Goal: Task Accomplishment & Management: Use online tool/utility

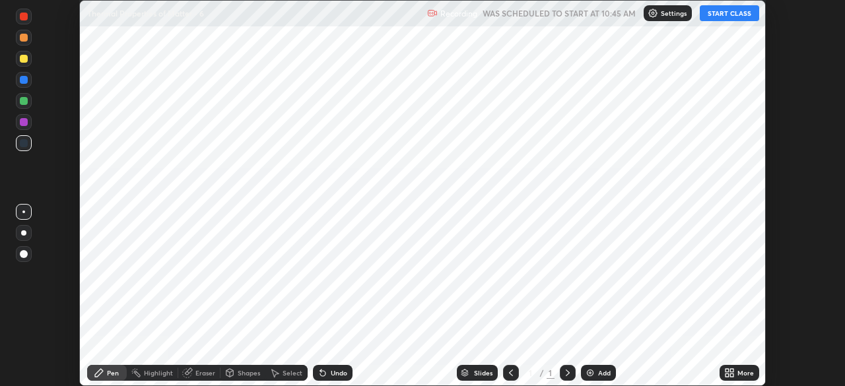
scroll to position [386, 844]
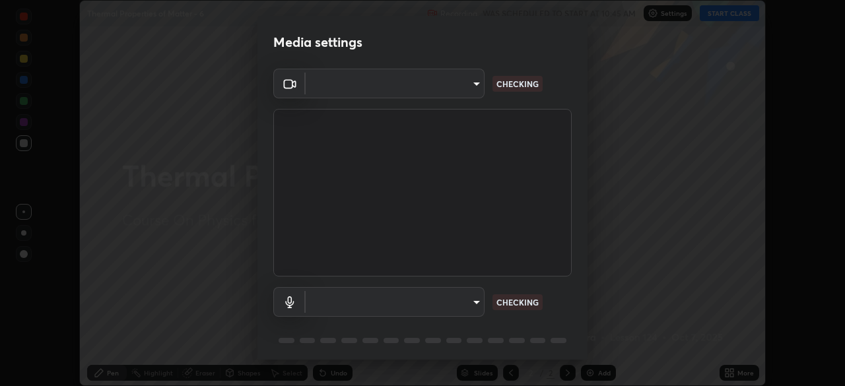
type input "6c2cbd707de14d6f22ad6aa38dcece7be3c4addb00b53b9d4bb55d2e14cdbb5a"
click at [467, 297] on body "Erase all Thermal Properties of Matter - 6 Recording WAS SCHEDULED TO START AT …" at bounding box center [422, 193] width 845 height 386
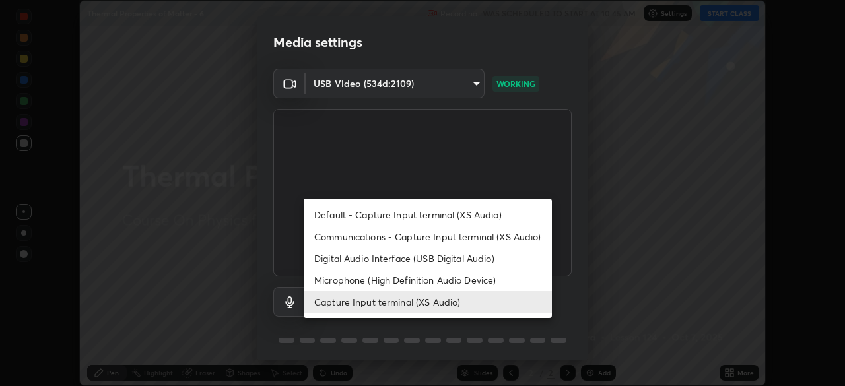
click at [452, 282] on li "Microphone (High Definition Audio Device)" at bounding box center [428, 280] width 248 height 22
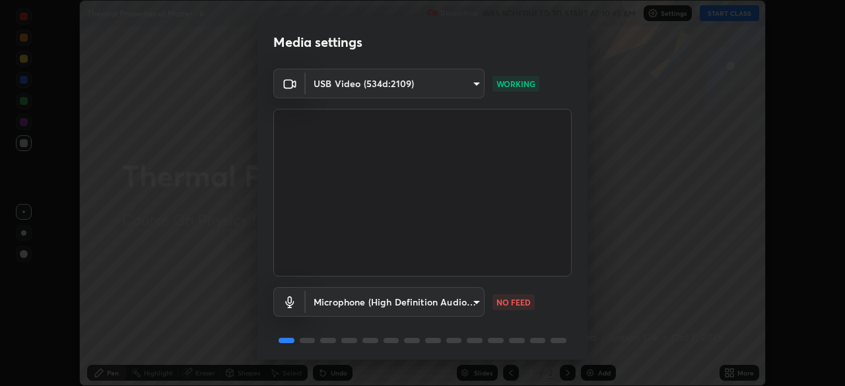
click at [450, 304] on body "Erase all Thermal Properties of Matter - 6 Recording WAS SCHEDULED TO START AT …" at bounding box center [422, 193] width 845 height 386
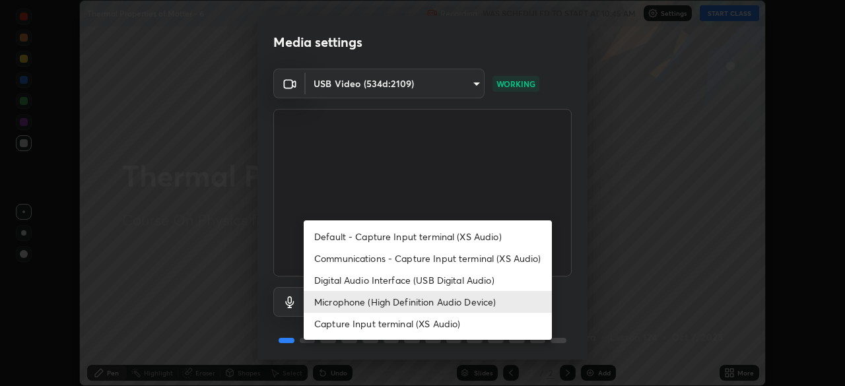
click at [450, 325] on li "Capture Input terminal (XS Audio)" at bounding box center [428, 324] width 248 height 22
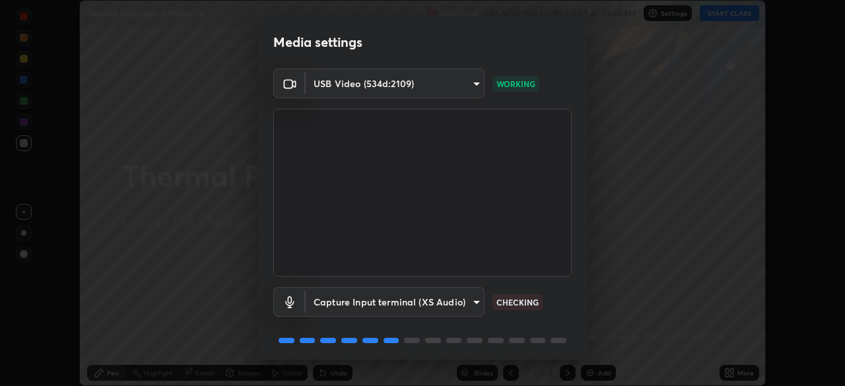
click at [457, 305] on body "Erase all Thermal Properties of Matter - 6 Recording WAS SCHEDULED TO START AT …" at bounding box center [422, 193] width 845 height 386
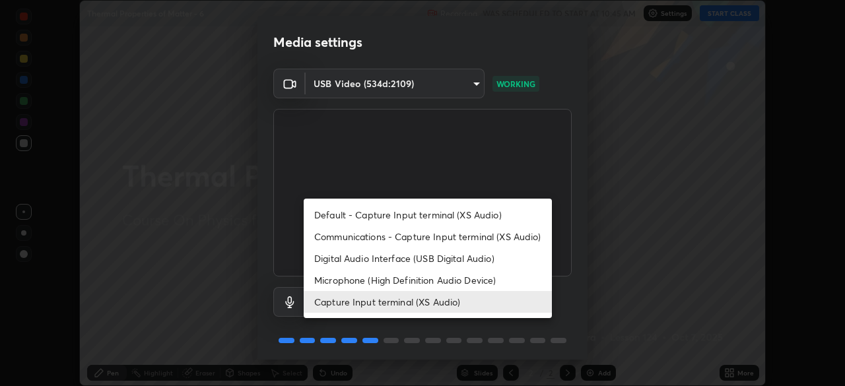
click at [431, 254] on li "Digital Audio Interface (USB Digital Audio)" at bounding box center [428, 258] width 248 height 22
type input "a04182e21108c85d7916f07b11aecbae7481a943fa3278afba10e3a8588275b1"
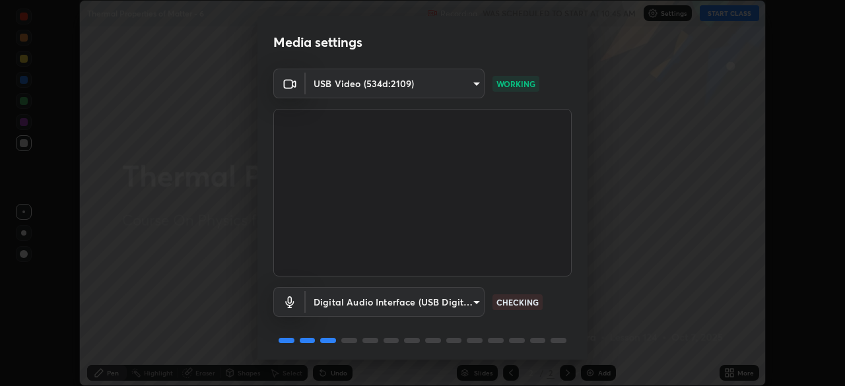
scroll to position [47, 0]
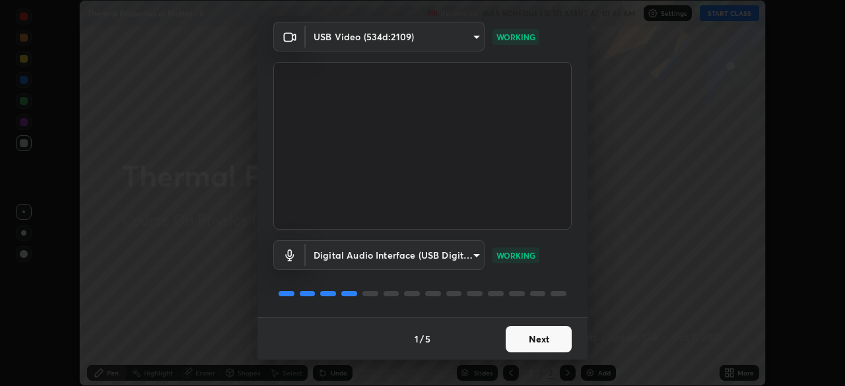
click at [538, 342] on button "Next" at bounding box center [538, 339] width 66 height 26
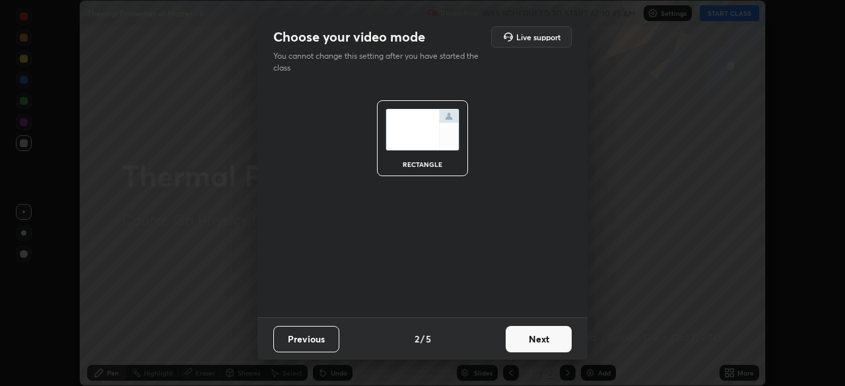
scroll to position [0, 0]
click at [533, 338] on button "Next" at bounding box center [538, 339] width 66 height 26
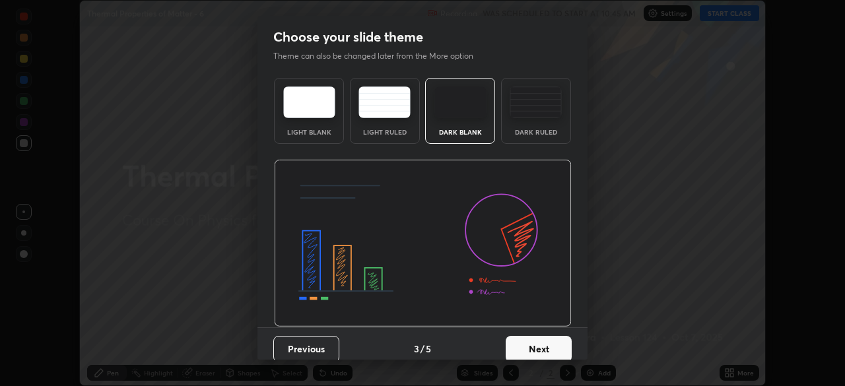
click at [540, 340] on button "Next" at bounding box center [538, 349] width 66 height 26
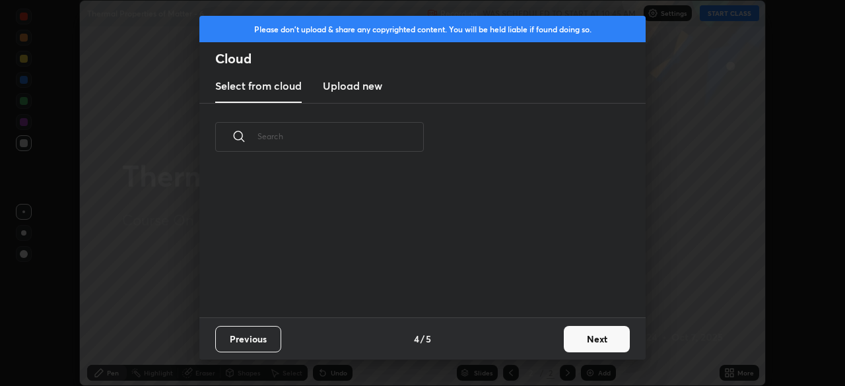
click at [565, 340] on button "Next" at bounding box center [597, 339] width 66 height 26
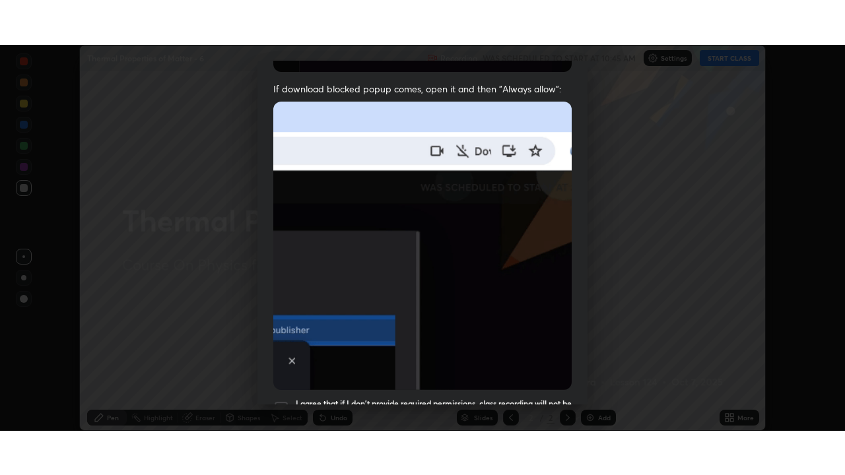
scroll to position [316, 0]
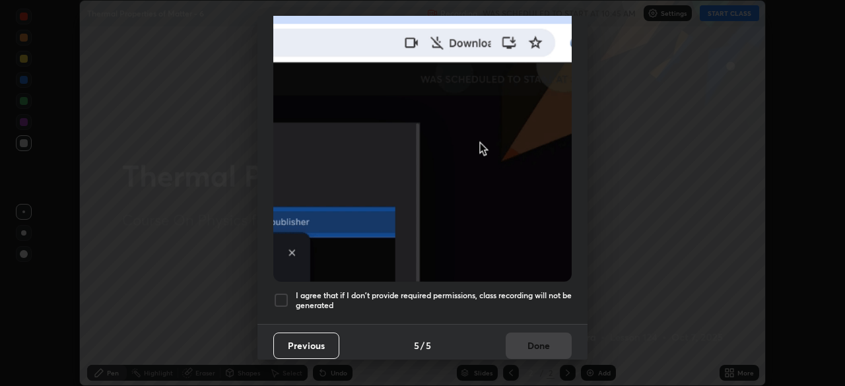
click at [430, 290] on h5 "I agree that if I don't provide required permissions, class recording will not …" at bounding box center [434, 300] width 276 height 20
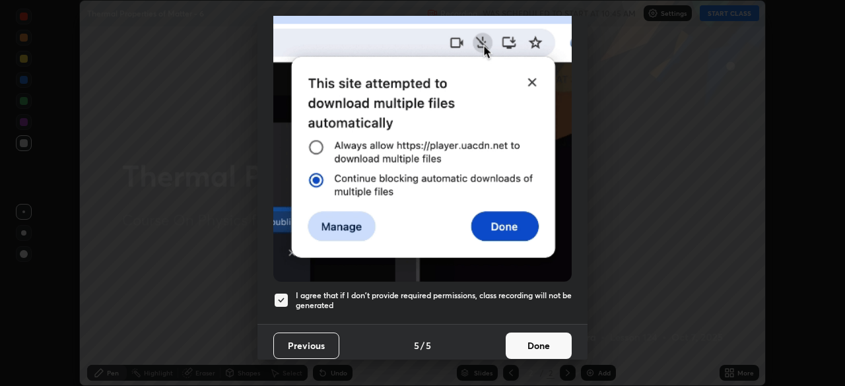
click at [516, 333] on button "Done" at bounding box center [538, 346] width 66 height 26
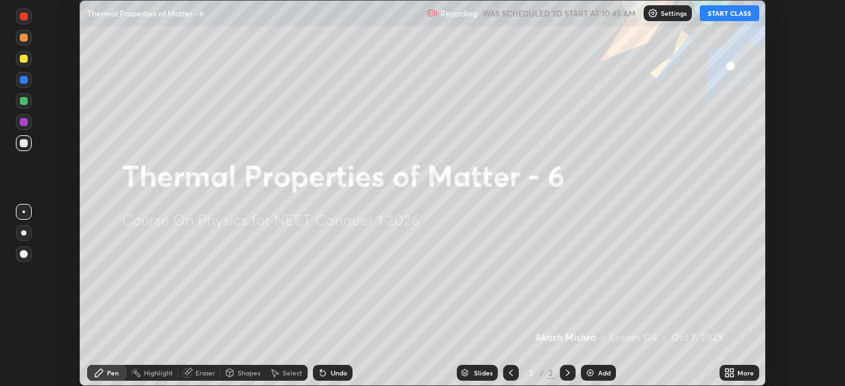
click at [721, 14] on button "START CLASS" at bounding box center [728, 13] width 59 height 16
click at [725, 370] on icon at bounding box center [726, 370] width 3 height 3
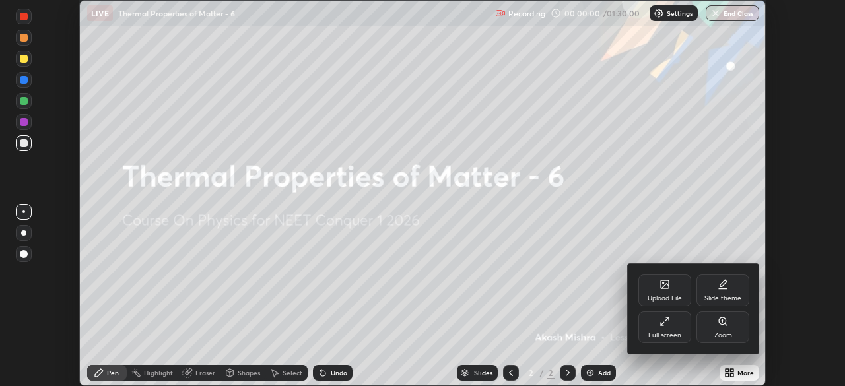
click at [655, 317] on div "Full screen" at bounding box center [664, 327] width 53 height 32
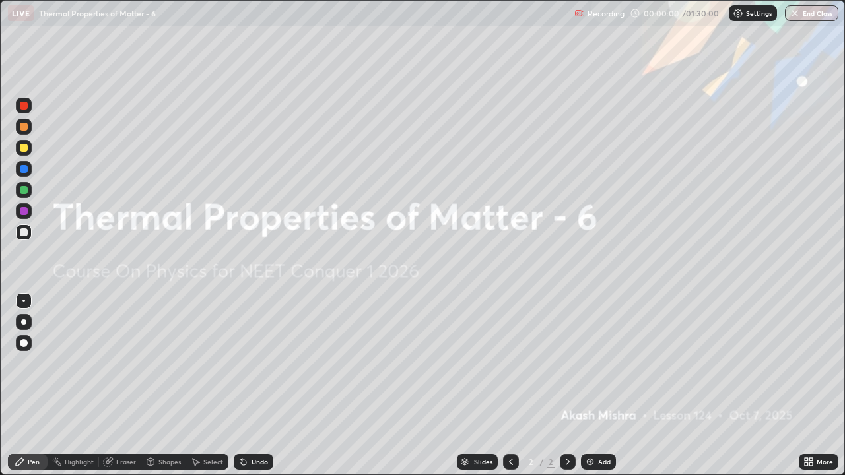
scroll to position [475, 845]
click at [600, 385] on div "Add" at bounding box center [604, 462] width 13 height 7
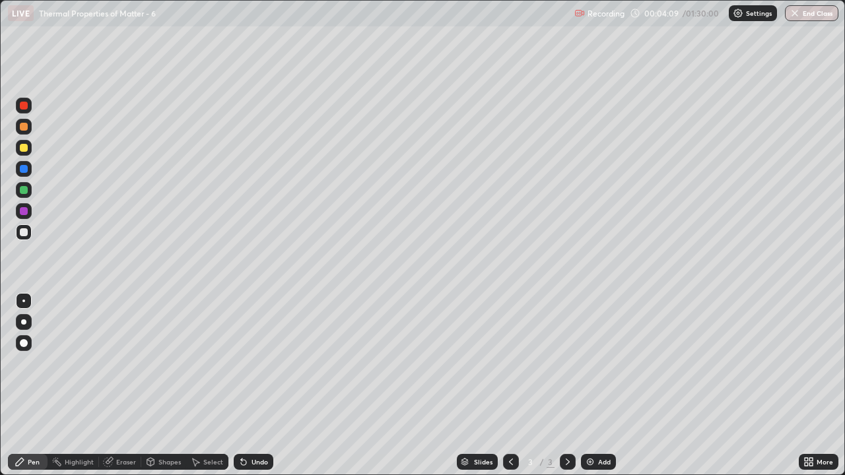
click at [264, 385] on div "Undo" at bounding box center [259, 462] width 16 height 7
click at [256, 385] on div "Undo" at bounding box center [259, 462] width 16 height 7
click at [259, 385] on div "Undo" at bounding box center [254, 462] width 40 height 16
click at [251, 385] on div "Undo" at bounding box center [259, 462] width 16 height 7
click at [245, 385] on icon at bounding box center [243, 462] width 11 height 11
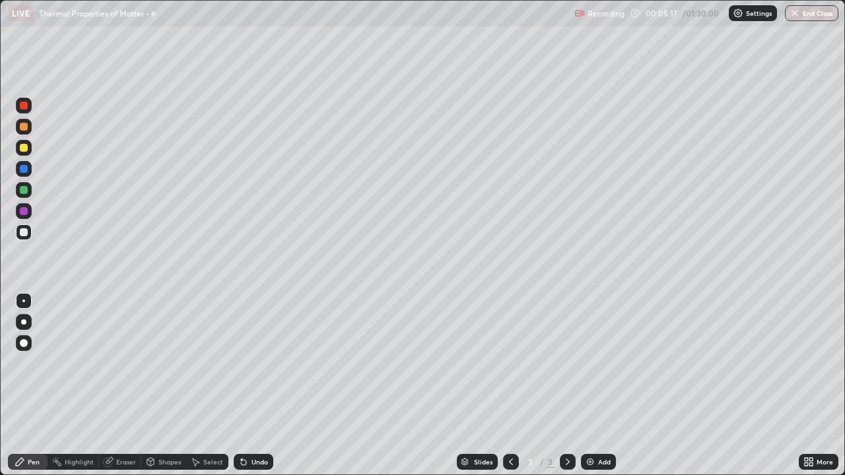
click at [247, 385] on div "Undo" at bounding box center [254, 462] width 40 height 16
click at [245, 385] on icon at bounding box center [243, 462] width 11 height 11
click at [248, 385] on div "Undo" at bounding box center [254, 462] width 40 height 16
click at [595, 385] on div "Add" at bounding box center [598, 462] width 35 height 16
click at [28, 234] on div at bounding box center [24, 232] width 16 height 16
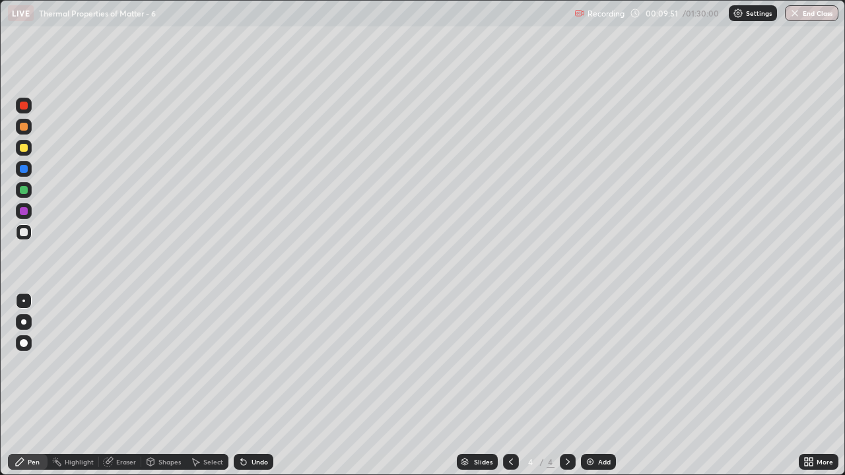
click at [24, 148] on div at bounding box center [24, 148] width 8 height 8
click at [253, 385] on div "Undo" at bounding box center [259, 462] width 16 height 7
click at [251, 385] on div "Undo" at bounding box center [259, 462] width 16 height 7
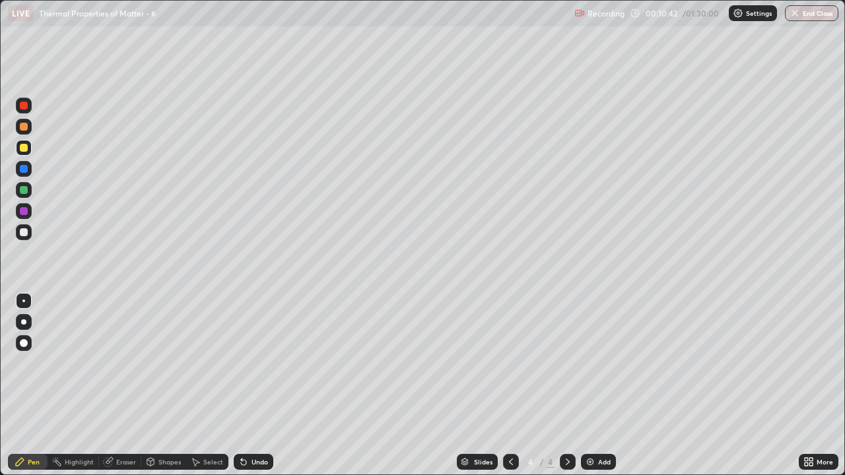
click at [32, 316] on div at bounding box center [23, 321] width 21 height 21
click at [262, 385] on div "Undo" at bounding box center [259, 462] width 16 height 7
click at [263, 385] on div "Undo" at bounding box center [259, 462] width 16 height 7
click at [259, 385] on div "Undo" at bounding box center [259, 462] width 16 height 7
click at [264, 385] on div "Undo" at bounding box center [259, 462] width 16 height 7
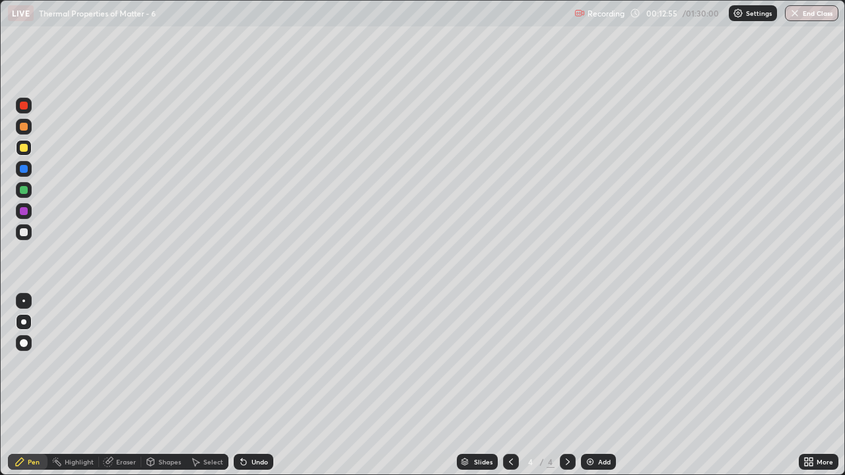
click at [258, 385] on div "Undo" at bounding box center [259, 462] width 16 height 7
click at [259, 385] on div "Undo" at bounding box center [259, 462] width 16 height 7
click at [30, 234] on div at bounding box center [24, 232] width 16 height 16
click at [592, 385] on img at bounding box center [590, 462] width 11 height 11
click at [509, 385] on icon at bounding box center [510, 462] width 11 height 11
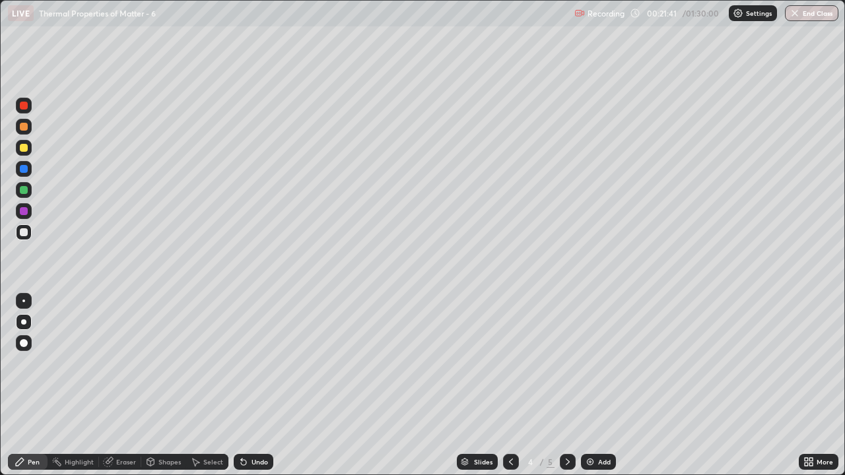
click at [565, 385] on icon at bounding box center [567, 462] width 4 height 7
click at [260, 385] on div "Undo" at bounding box center [259, 462] width 16 height 7
click at [595, 385] on div "Add" at bounding box center [598, 462] width 35 height 16
click at [30, 151] on div at bounding box center [24, 148] width 16 height 16
click at [28, 234] on div at bounding box center [24, 232] width 16 height 16
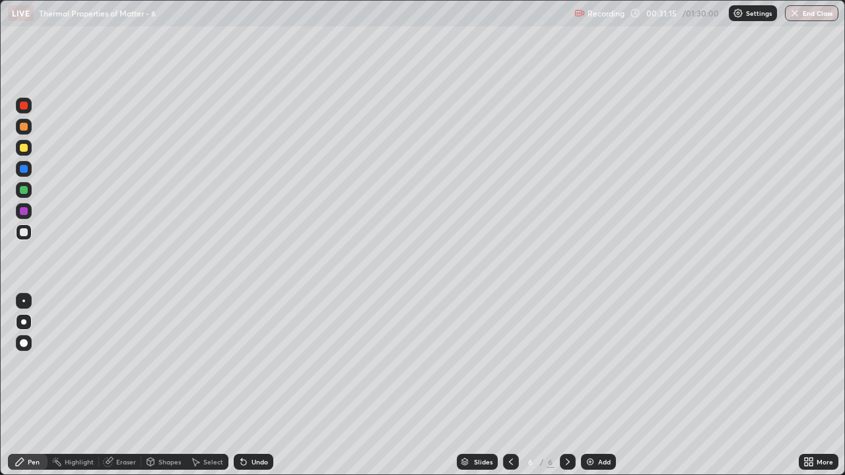
click at [167, 385] on div "Shapes" at bounding box center [163, 462] width 45 height 16
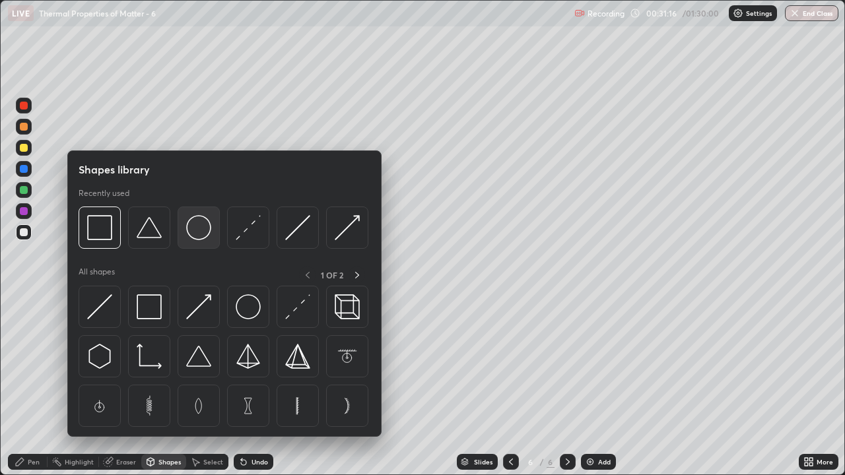
click at [194, 230] on img at bounding box center [198, 227] width 25 height 25
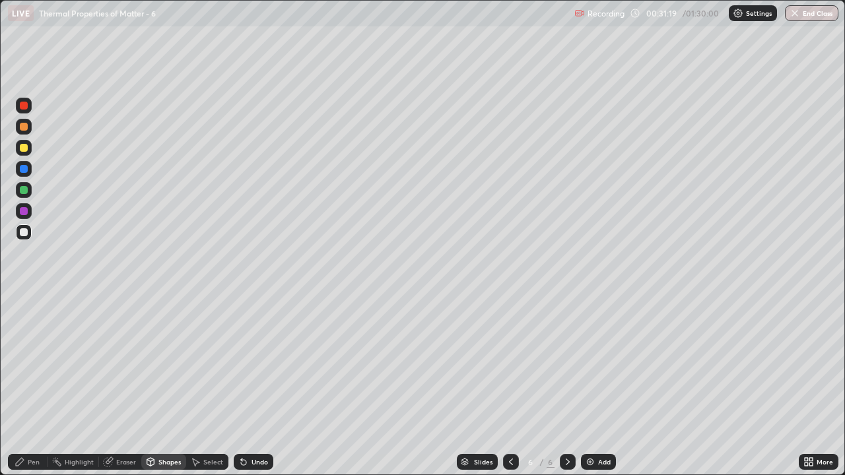
click at [30, 385] on div "Pen" at bounding box center [28, 462] width 40 height 16
click at [26, 148] on div at bounding box center [24, 148] width 8 height 8
click at [26, 191] on div at bounding box center [24, 190] width 8 height 8
click at [26, 148] on div at bounding box center [24, 148] width 8 height 8
click at [28, 232] on div at bounding box center [24, 232] width 16 height 16
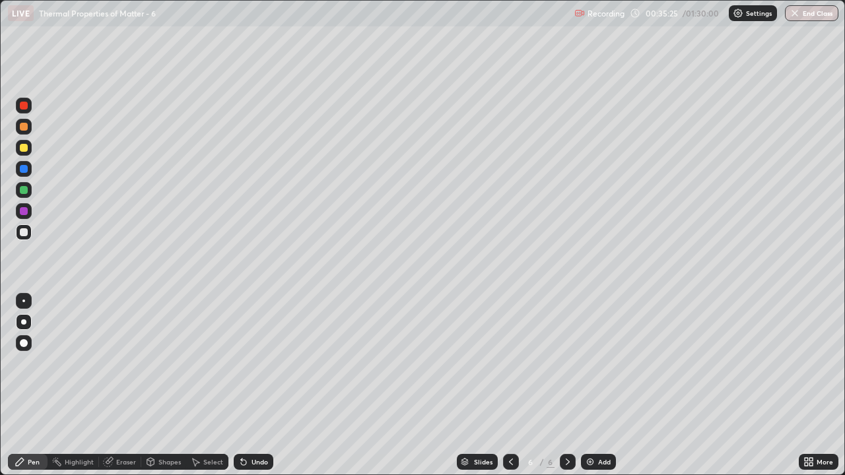
click at [600, 385] on div "Add" at bounding box center [604, 462] width 13 height 7
click at [24, 233] on div at bounding box center [24, 232] width 8 height 8
click at [162, 385] on div "Shapes" at bounding box center [169, 462] width 22 height 7
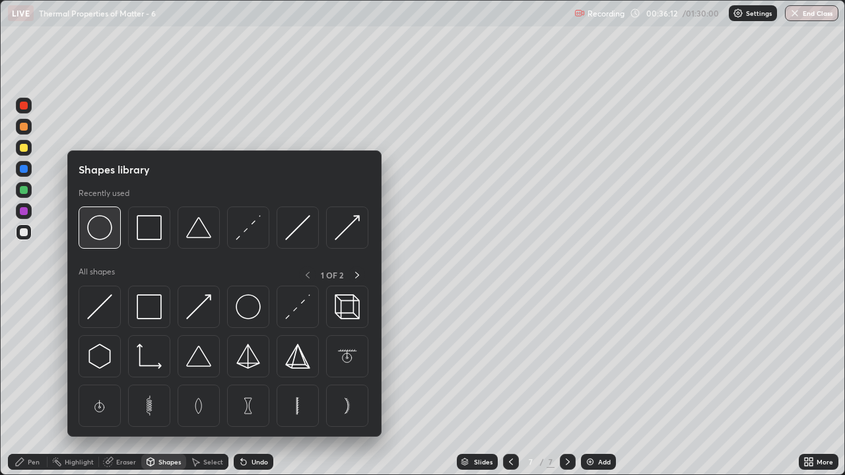
click at [106, 228] on img at bounding box center [99, 227] width 25 height 25
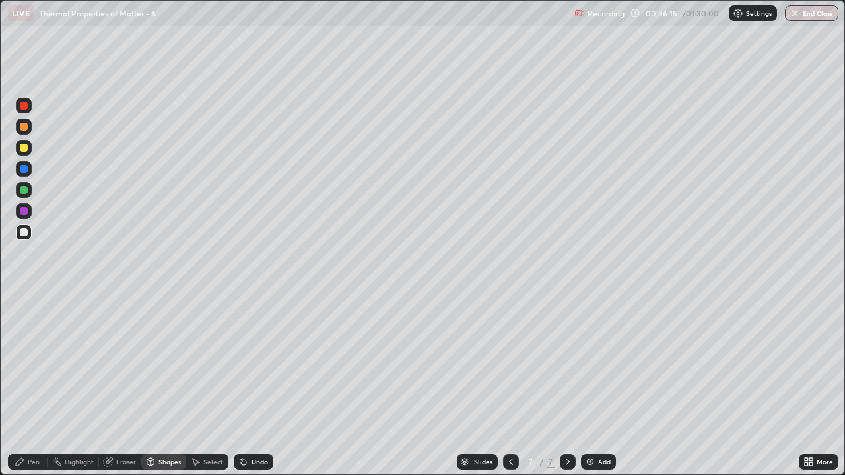
click at [215, 385] on div "Select" at bounding box center [213, 462] width 20 height 7
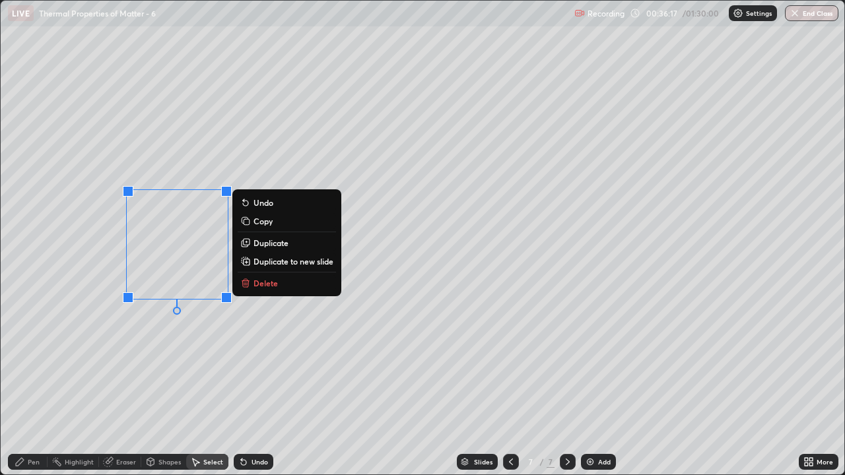
click at [266, 242] on p "Duplicate" at bounding box center [270, 243] width 35 height 11
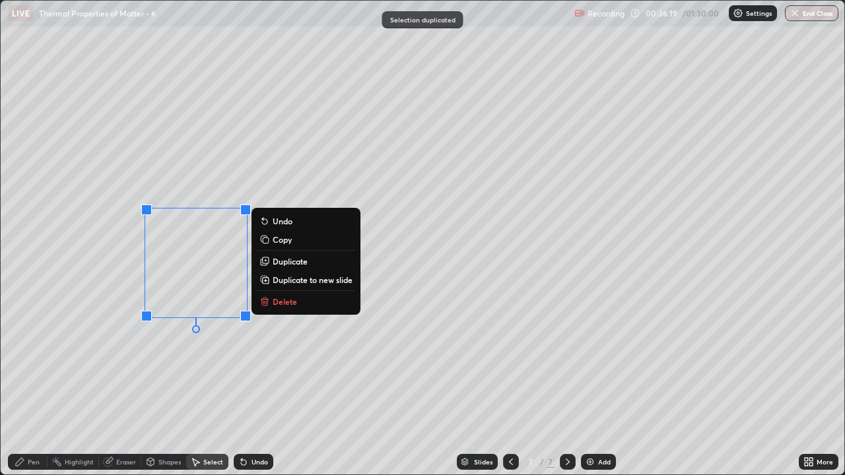
click at [287, 262] on p "Duplicate" at bounding box center [290, 261] width 35 height 11
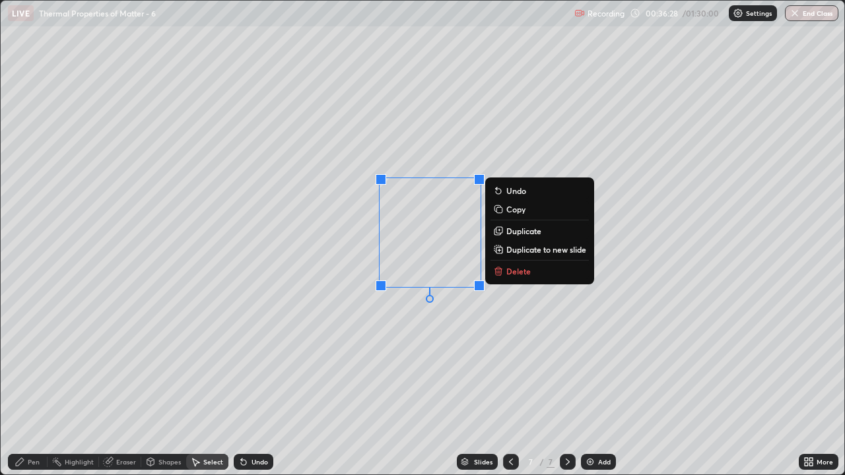
click at [427, 356] on div "0 ° Undo Copy Duplicate Duplicate to new slide Delete" at bounding box center [422, 238] width 843 height 474
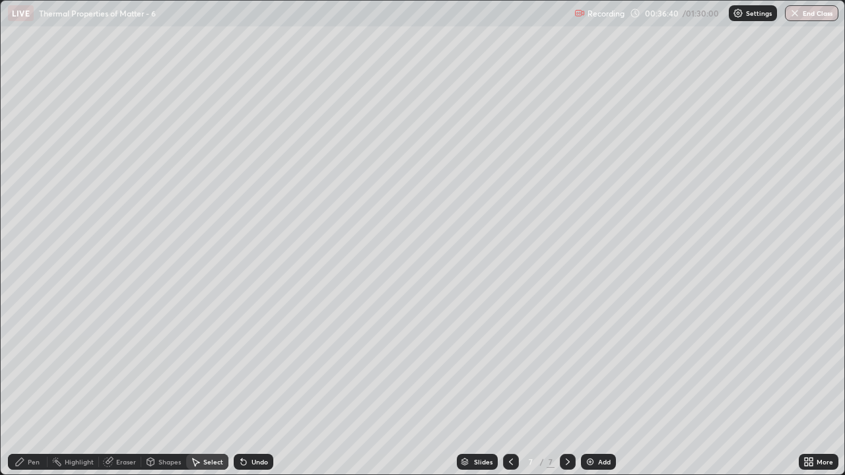
click at [43, 385] on div "Pen" at bounding box center [28, 462] width 40 height 16
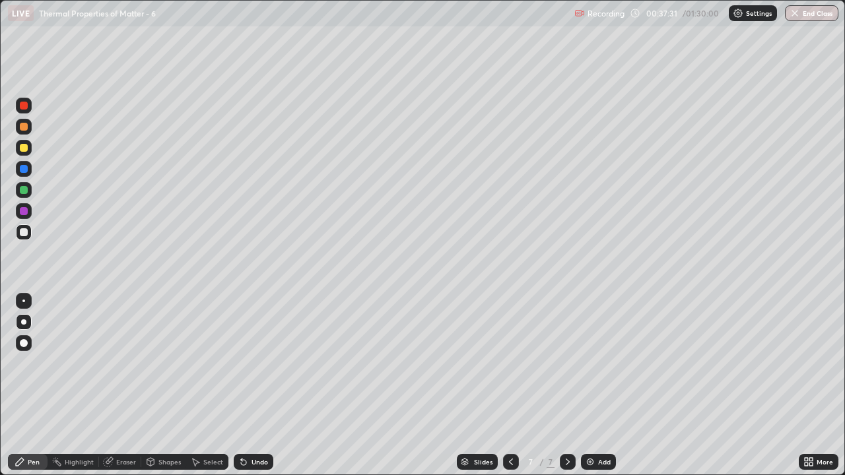
click at [257, 385] on div "Undo" at bounding box center [259, 462] width 16 height 7
click at [24, 148] on div at bounding box center [24, 148] width 8 height 8
click at [598, 385] on div "Add" at bounding box center [598, 462] width 35 height 16
click at [30, 236] on div at bounding box center [24, 232] width 16 height 16
click at [253, 385] on div "Undo" at bounding box center [259, 462] width 16 height 7
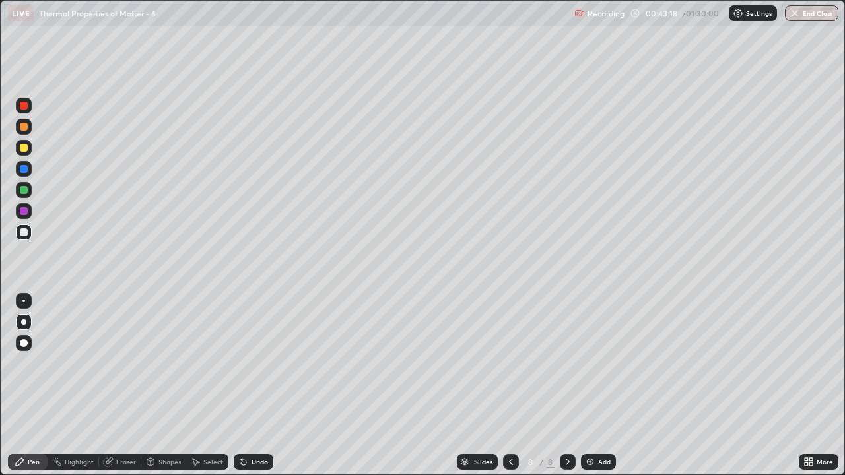
click at [253, 385] on div "Undo" at bounding box center [259, 462] width 16 height 7
click at [159, 385] on div "Shapes" at bounding box center [169, 462] width 22 height 7
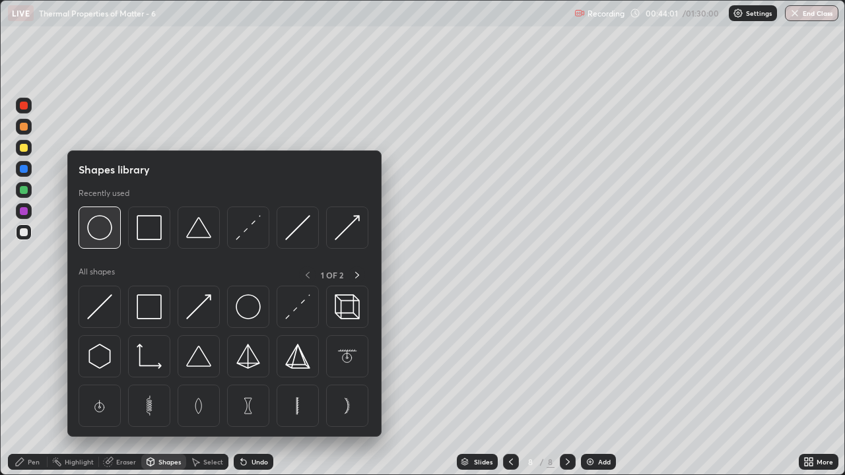
click at [108, 227] on img at bounding box center [99, 227] width 25 height 25
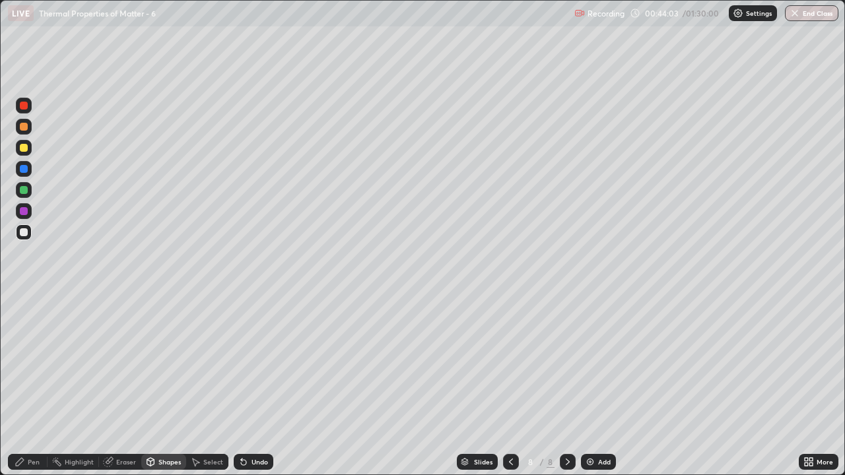
click at [29, 154] on div at bounding box center [24, 148] width 16 height 16
click at [212, 385] on div "Select" at bounding box center [213, 462] width 20 height 7
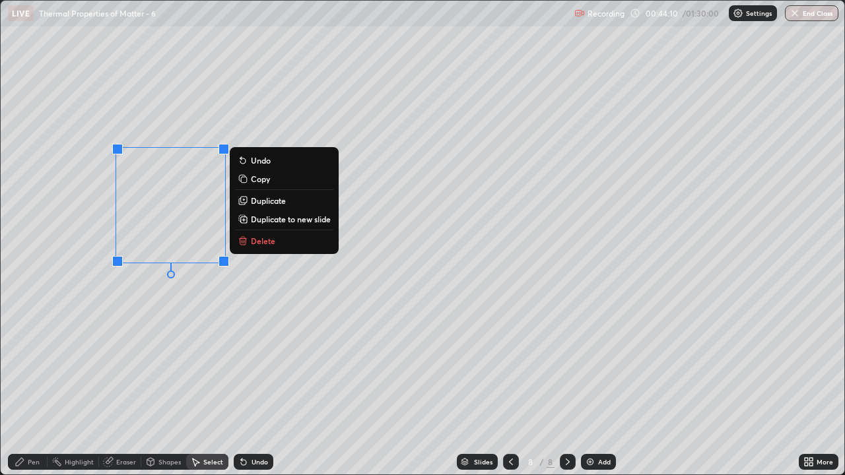
click at [261, 202] on p "Duplicate" at bounding box center [268, 200] width 35 height 11
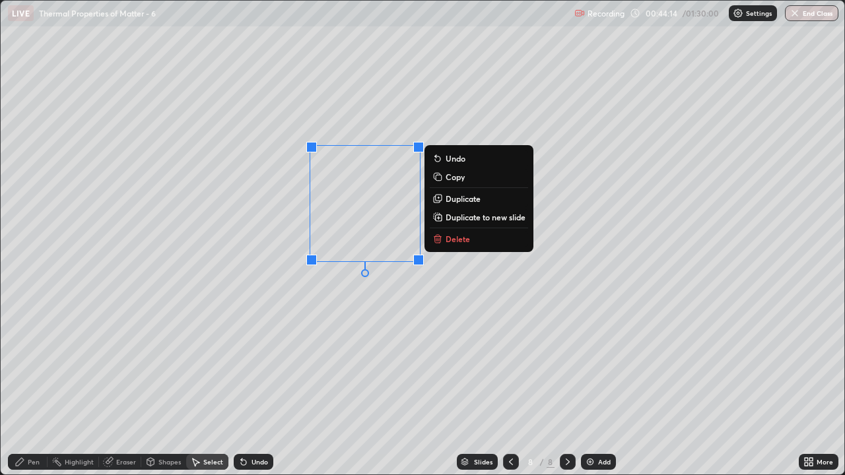
click at [459, 201] on p "Duplicate" at bounding box center [462, 198] width 35 height 11
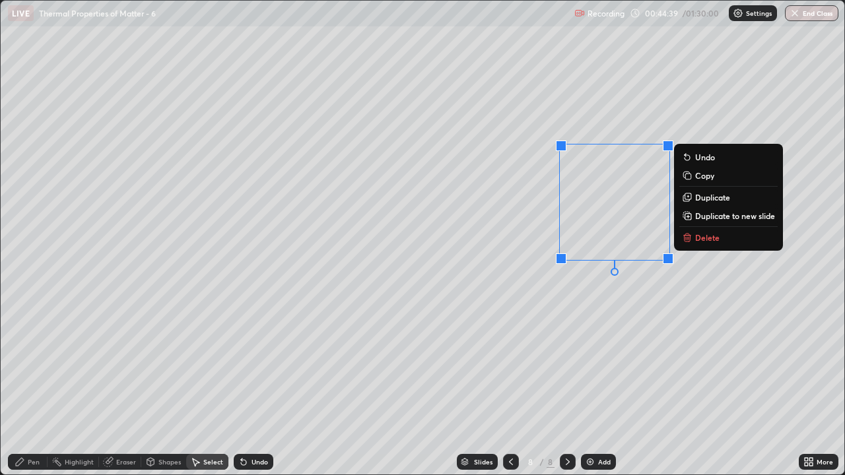
click at [610, 354] on div "0 ° Undo Copy Duplicate Duplicate to new slide Delete" at bounding box center [422, 238] width 843 height 474
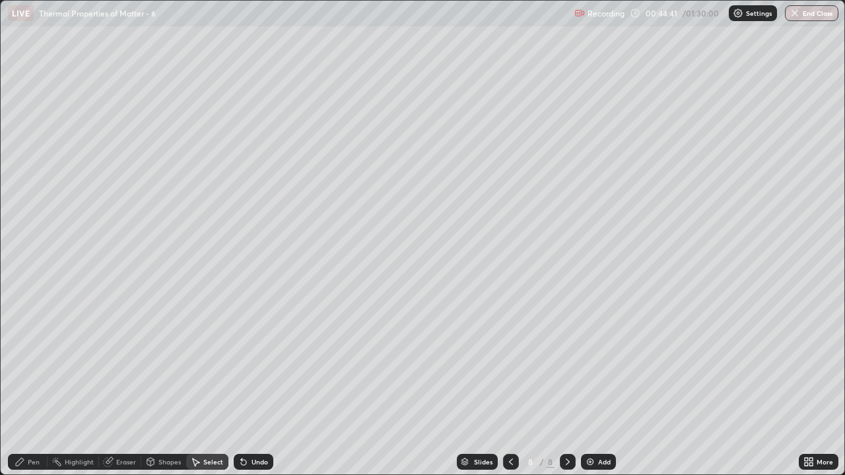
click at [36, 385] on div "Pen" at bounding box center [34, 462] width 12 height 7
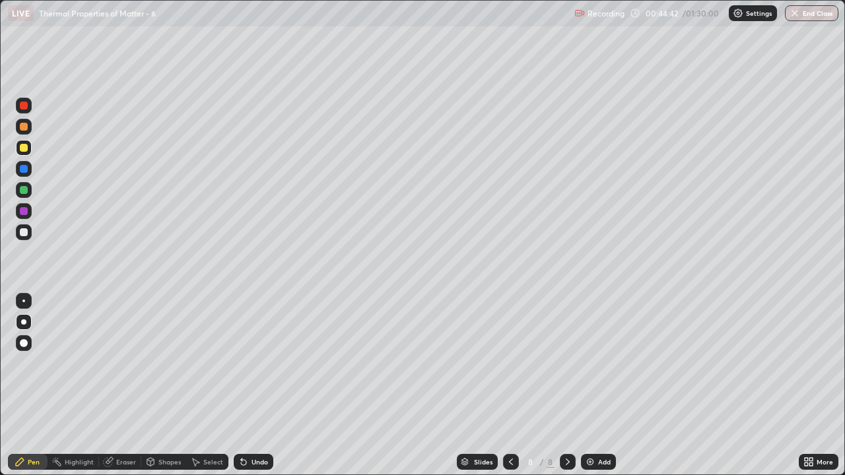
click at [30, 230] on div at bounding box center [24, 232] width 16 height 16
click at [254, 385] on div "Undo" at bounding box center [259, 462] width 16 height 7
click at [251, 385] on div "Undo" at bounding box center [254, 462] width 40 height 16
click at [256, 385] on div "Undo" at bounding box center [259, 462] width 16 height 7
click at [503, 385] on div at bounding box center [511, 462] width 16 height 16
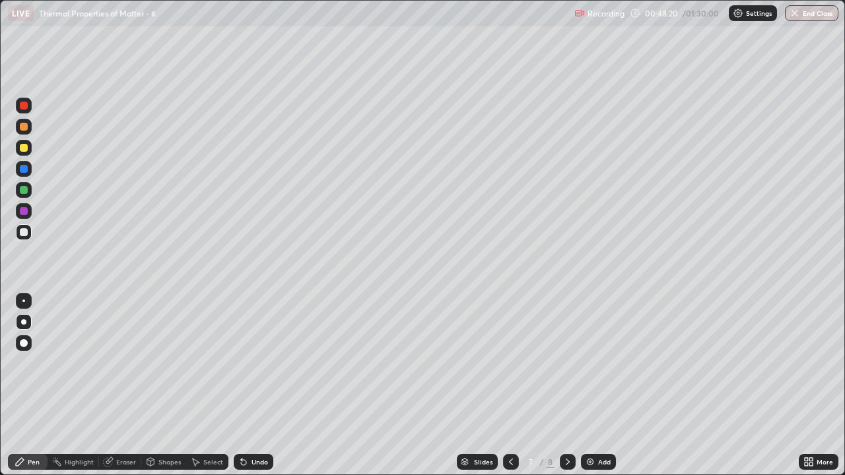
click at [564, 385] on icon at bounding box center [567, 462] width 11 height 11
click at [25, 149] on div at bounding box center [24, 148] width 8 height 8
click at [509, 385] on icon at bounding box center [511, 462] width 4 height 7
click at [563, 385] on div at bounding box center [568, 462] width 16 height 16
click at [257, 385] on div "Undo" at bounding box center [259, 462] width 16 height 7
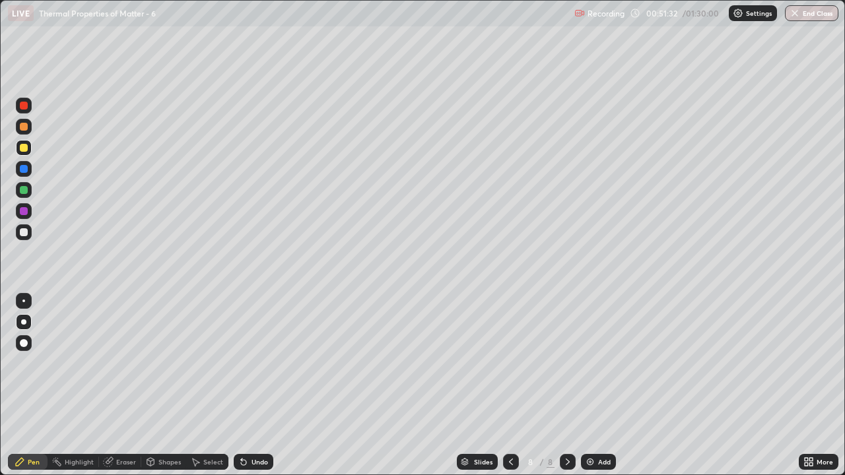
click at [604, 385] on div "Add" at bounding box center [604, 462] width 13 height 7
click at [28, 236] on div at bounding box center [24, 232] width 16 height 16
click at [507, 385] on icon at bounding box center [510, 462] width 11 height 11
click at [595, 385] on div "Add" at bounding box center [598, 462] width 35 height 16
click at [24, 232] on div at bounding box center [24, 232] width 8 height 8
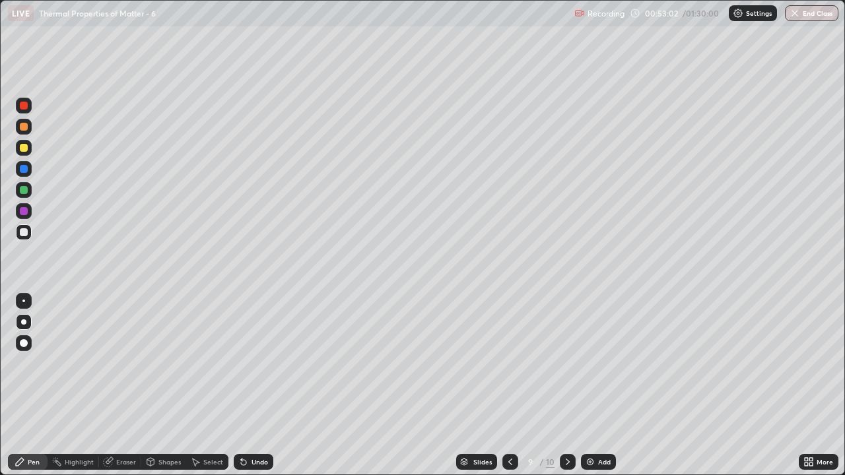
click at [252, 385] on div "Undo" at bounding box center [259, 462] width 16 height 7
click at [256, 385] on div "Undo" at bounding box center [259, 462] width 16 height 7
click at [162, 385] on div "Shapes" at bounding box center [169, 462] width 22 height 7
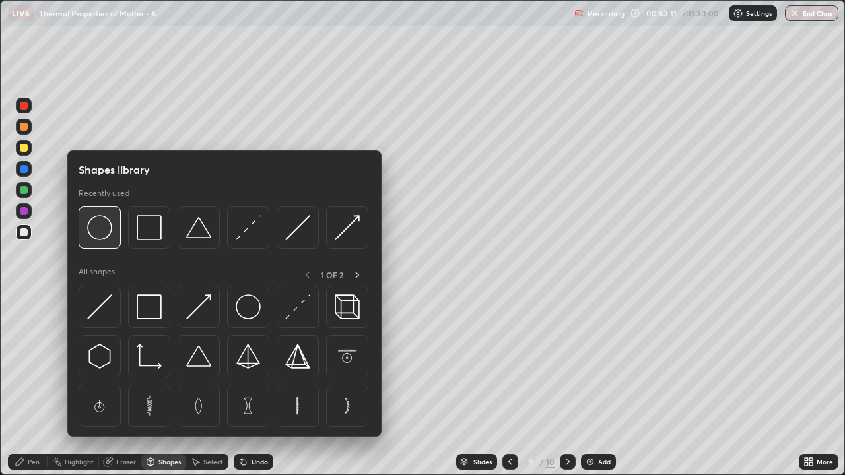
click at [107, 226] on img at bounding box center [99, 227] width 25 height 25
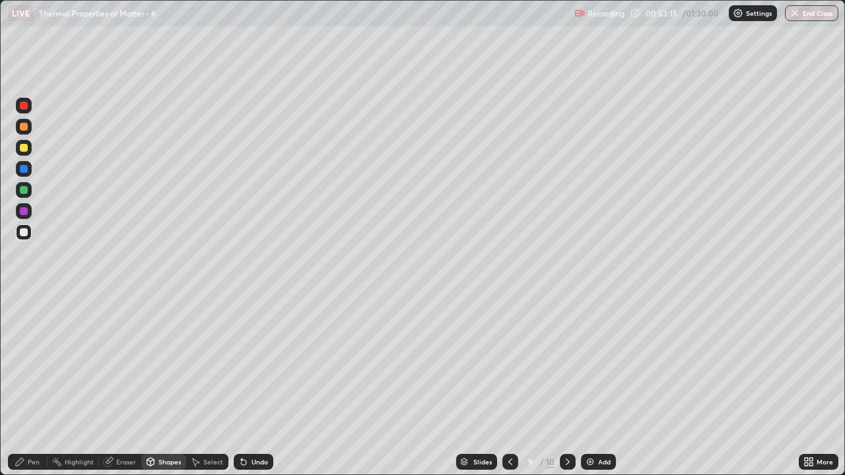
click at [39, 385] on div "Pen" at bounding box center [34, 462] width 12 height 7
click at [27, 151] on div at bounding box center [24, 148] width 16 height 16
click at [26, 192] on div at bounding box center [24, 190] width 8 height 8
click at [258, 385] on div "Undo" at bounding box center [259, 462] width 16 height 7
click at [261, 385] on div "Undo" at bounding box center [254, 462] width 40 height 16
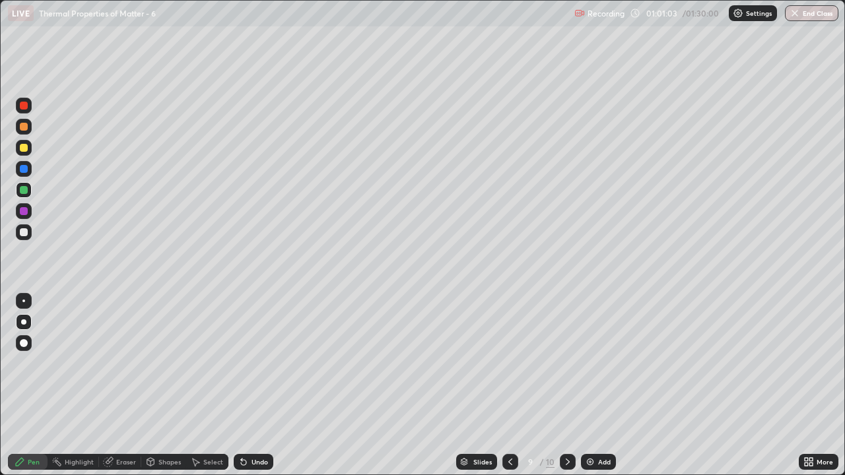
click at [593, 385] on img at bounding box center [590, 462] width 11 height 11
click at [24, 234] on div at bounding box center [24, 232] width 8 height 8
click at [256, 385] on div "Undo" at bounding box center [259, 462] width 16 height 7
click at [31, 147] on div at bounding box center [24, 148] width 16 height 16
click at [250, 385] on div "Undo" at bounding box center [254, 462] width 40 height 16
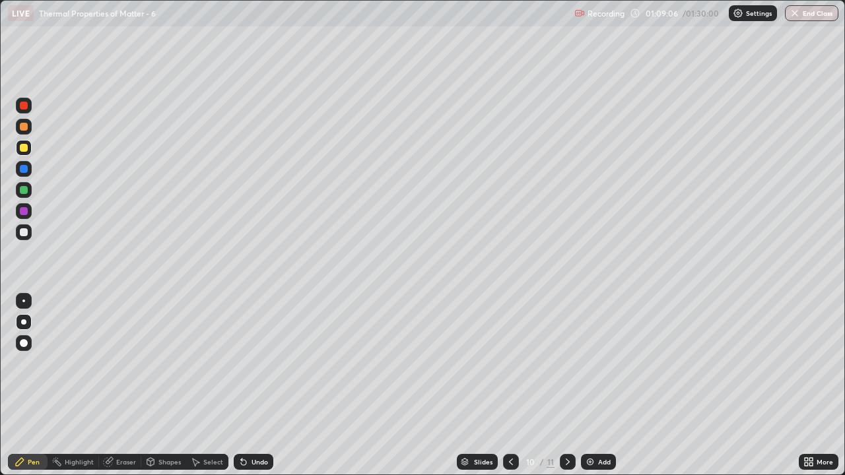
click at [242, 385] on icon at bounding box center [243, 462] width 5 height 5
click at [26, 233] on div at bounding box center [24, 232] width 8 height 8
click at [26, 304] on div at bounding box center [24, 301] width 16 height 16
click at [26, 150] on div at bounding box center [24, 148] width 8 height 8
click at [25, 321] on div at bounding box center [23, 321] width 5 height 5
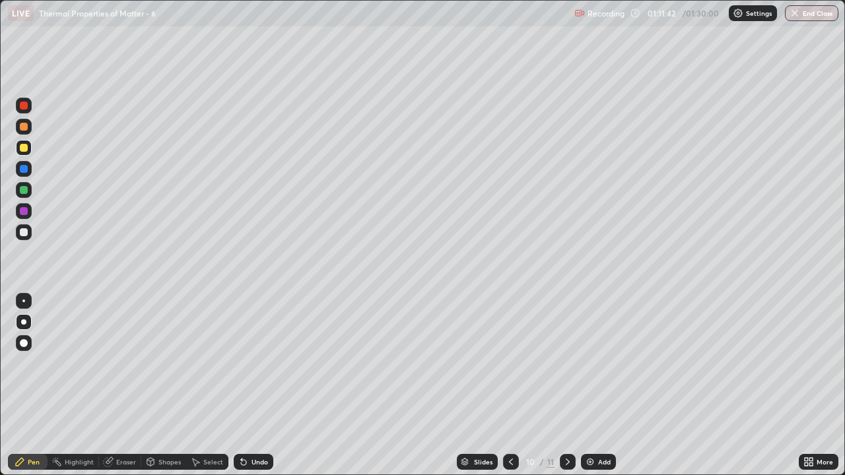
click at [595, 385] on div "Add" at bounding box center [598, 462] width 35 height 16
click at [259, 385] on div "Undo" at bounding box center [259, 462] width 16 height 7
click at [253, 385] on div "Undo" at bounding box center [259, 462] width 16 height 7
click at [25, 233] on div at bounding box center [24, 232] width 8 height 8
click at [263, 385] on div "Undo" at bounding box center [259, 462] width 16 height 7
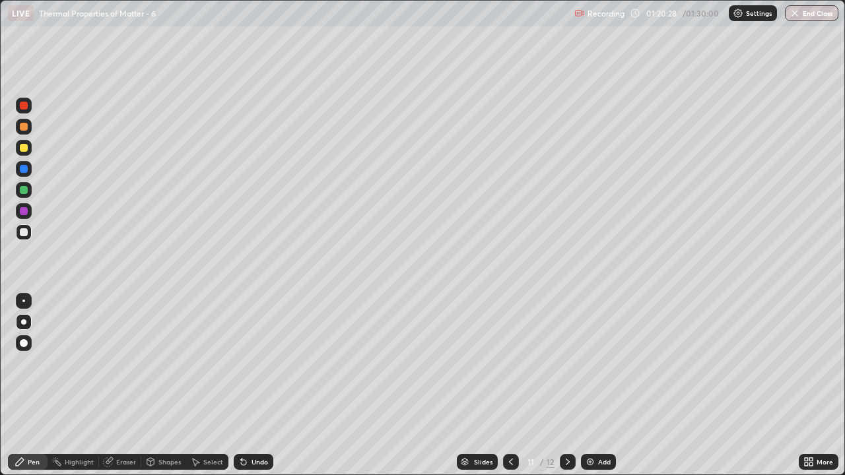
click at [247, 385] on icon at bounding box center [243, 462] width 11 height 11
click at [246, 385] on icon at bounding box center [243, 462] width 11 height 11
click at [247, 385] on div "Undo" at bounding box center [254, 462] width 40 height 16
click at [246, 385] on icon at bounding box center [243, 462] width 11 height 11
click at [254, 385] on div "Undo" at bounding box center [259, 462] width 16 height 7
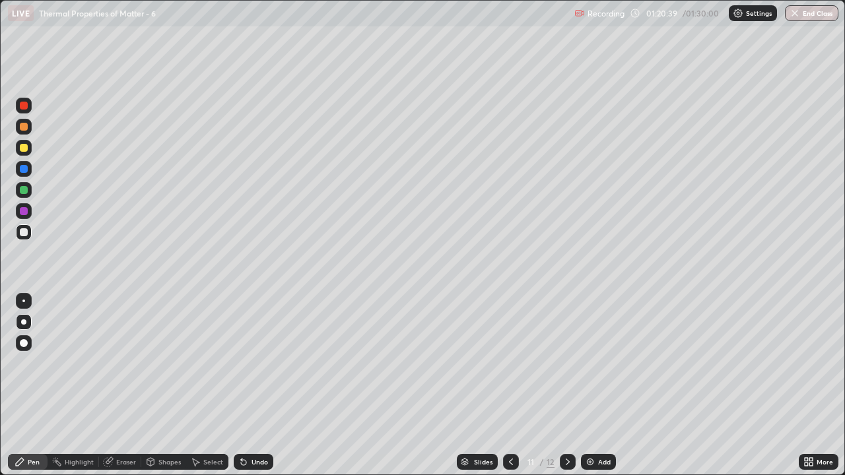
click at [121, 385] on div "Eraser" at bounding box center [126, 462] width 20 height 7
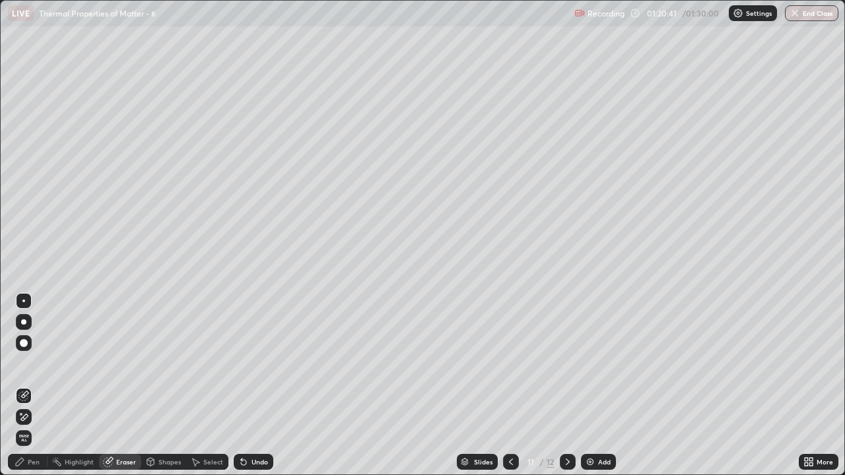
click at [25, 385] on div "Pen" at bounding box center [28, 462] width 40 height 16
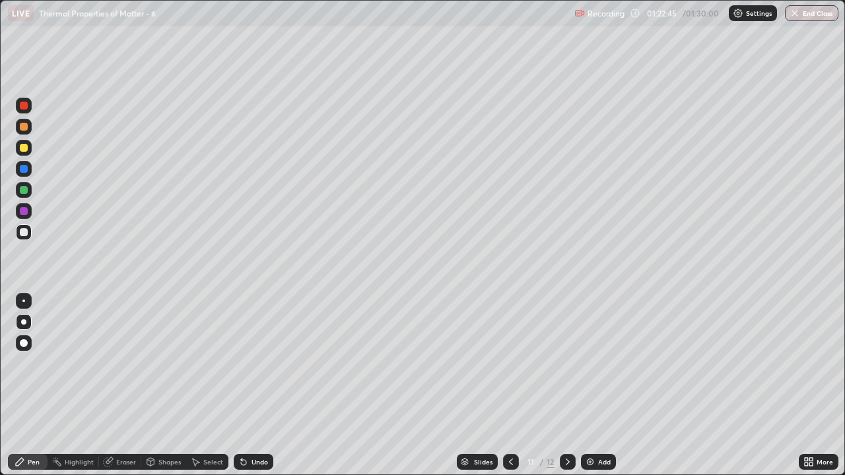
click at [801, 15] on button "End Class" at bounding box center [811, 13] width 53 height 16
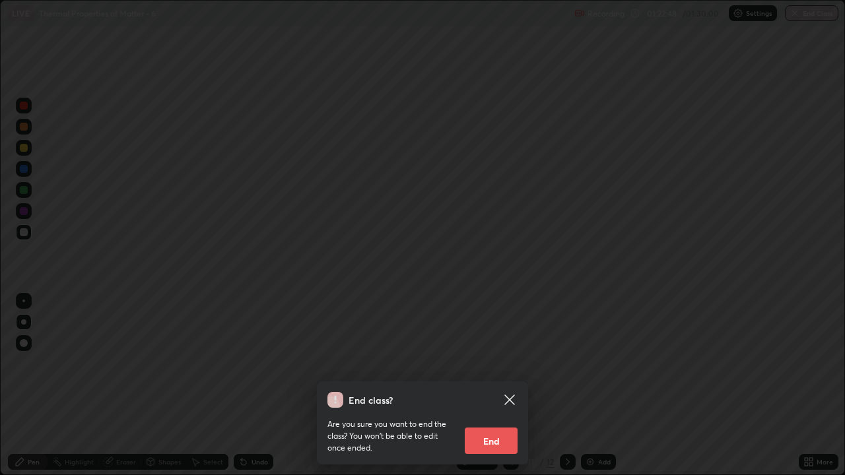
click at [494, 385] on button "End" at bounding box center [491, 441] width 53 height 26
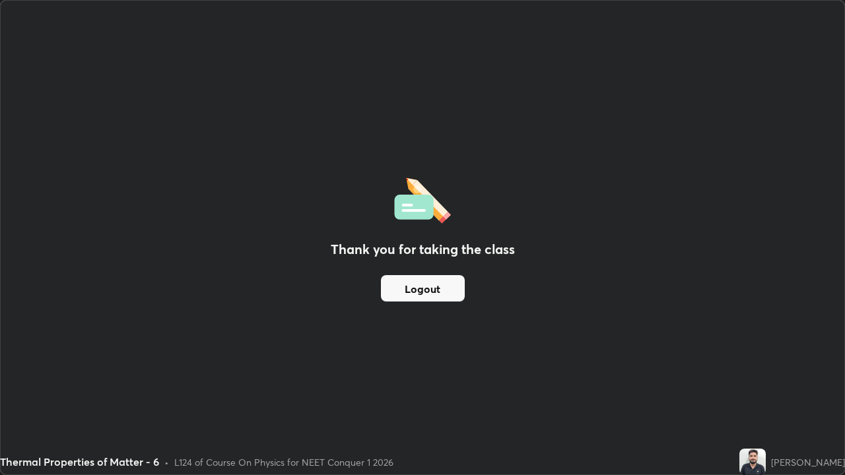
click at [399, 290] on button "Logout" at bounding box center [423, 288] width 84 height 26
